Goal: Transaction & Acquisition: Subscribe to service/newsletter

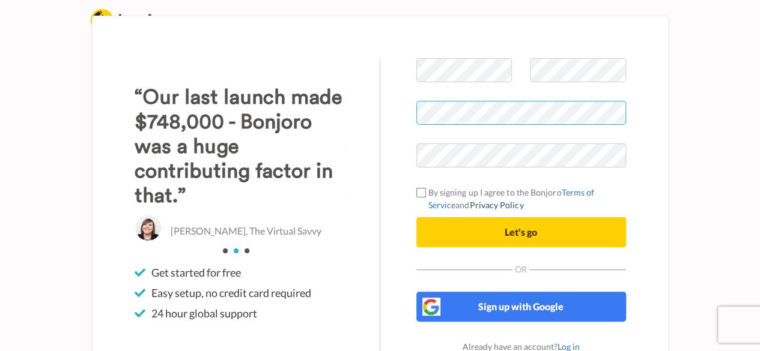
scroll to position [44, 0]
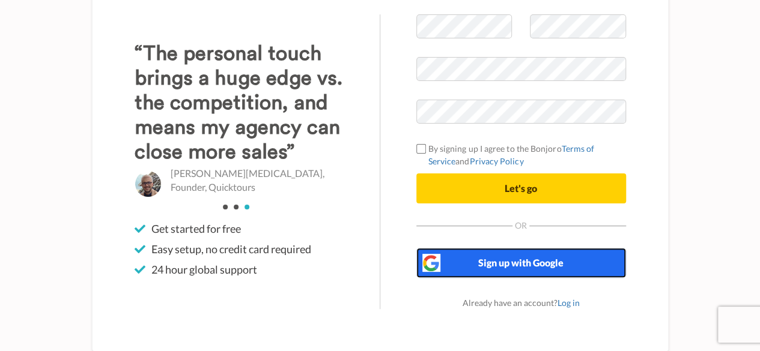
click at [529, 267] on span "Sign up with Google" at bounding box center [520, 262] width 85 height 11
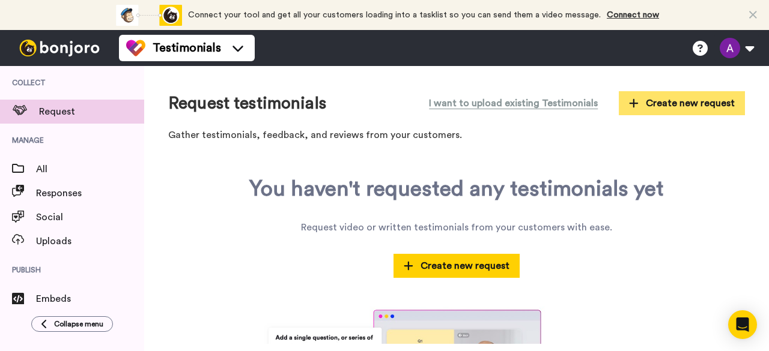
click at [629, 100] on icon at bounding box center [634, 103] width 10 height 11
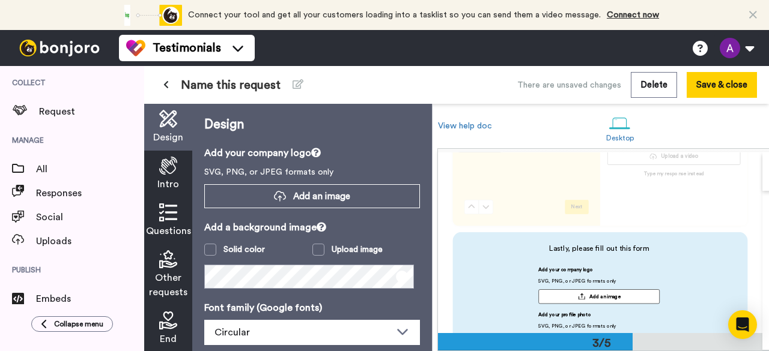
scroll to position [339, 0]
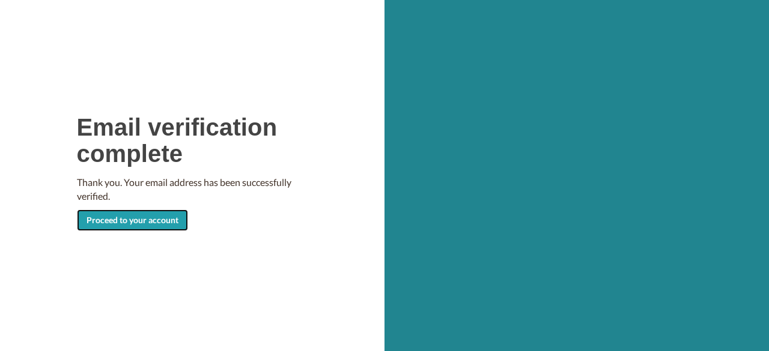
click at [149, 225] on link "Proceed to your account" at bounding box center [132, 221] width 111 height 22
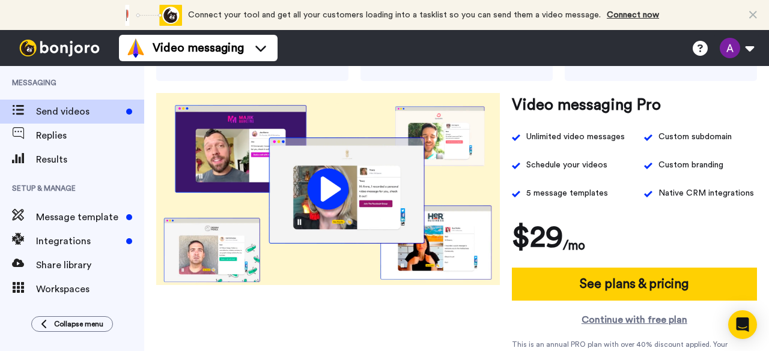
scroll to position [184, 0]
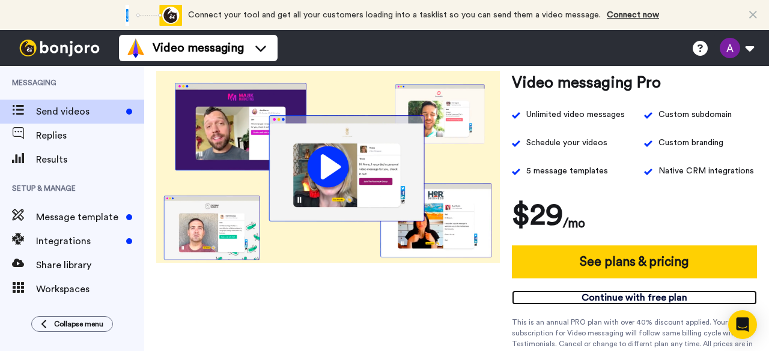
click at [593, 297] on link "Continue with free plan" at bounding box center [634, 298] width 245 height 14
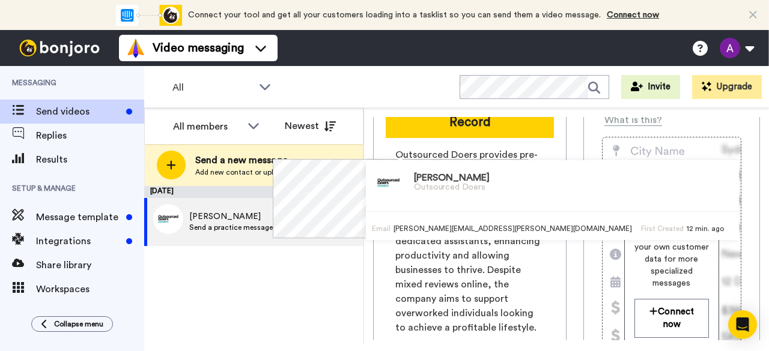
scroll to position [124, 0]
